Goal: Obtain resource: Download file/media

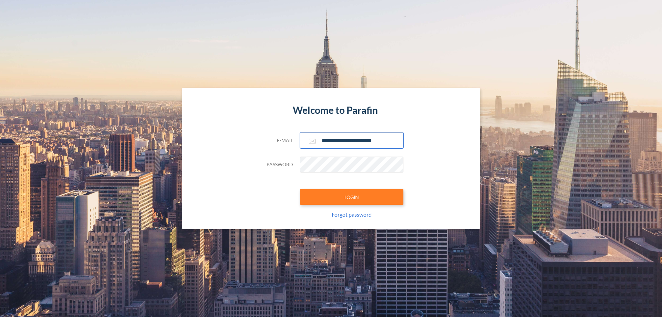
type input "**********"
click at [351, 197] on button "LOGIN" at bounding box center [351, 197] width 103 height 16
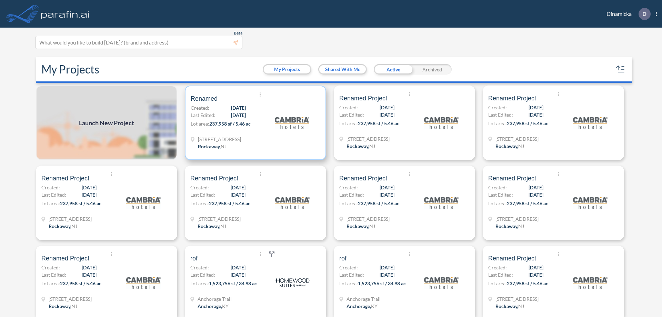
scroll to position [2, 0]
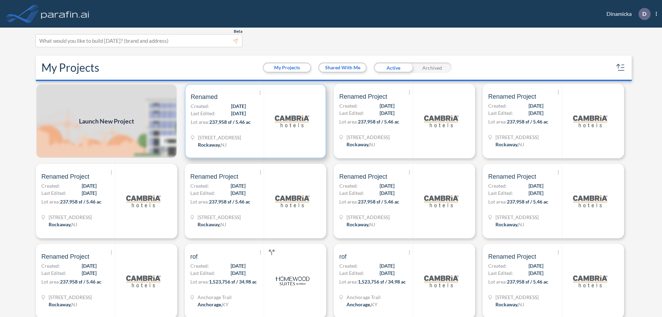
click at [254, 121] on p "Lot area: 237,958 sf / 5.46 ac" at bounding box center [227, 123] width 73 height 10
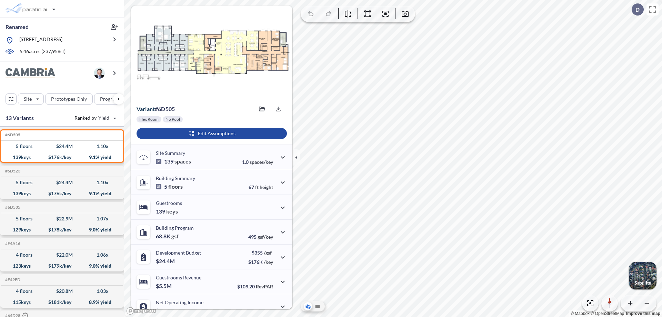
scroll to position [35, 0]
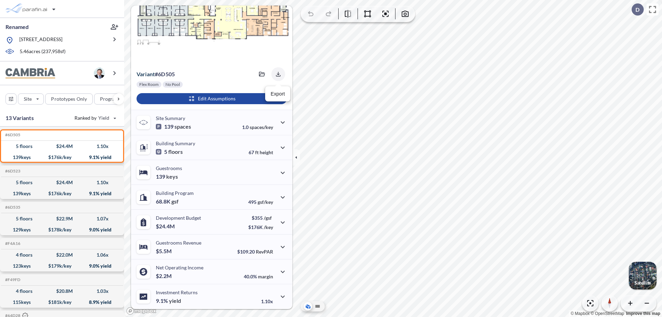
click at [276, 74] on icon "button" at bounding box center [278, 74] width 4 height 4
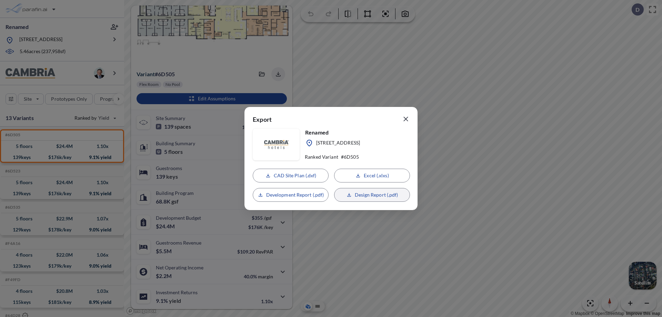
click at [372, 195] on p "Design Report (.pdf)" at bounding box center [376, 194] width 43 height 7
